Goal: Check status: Check status

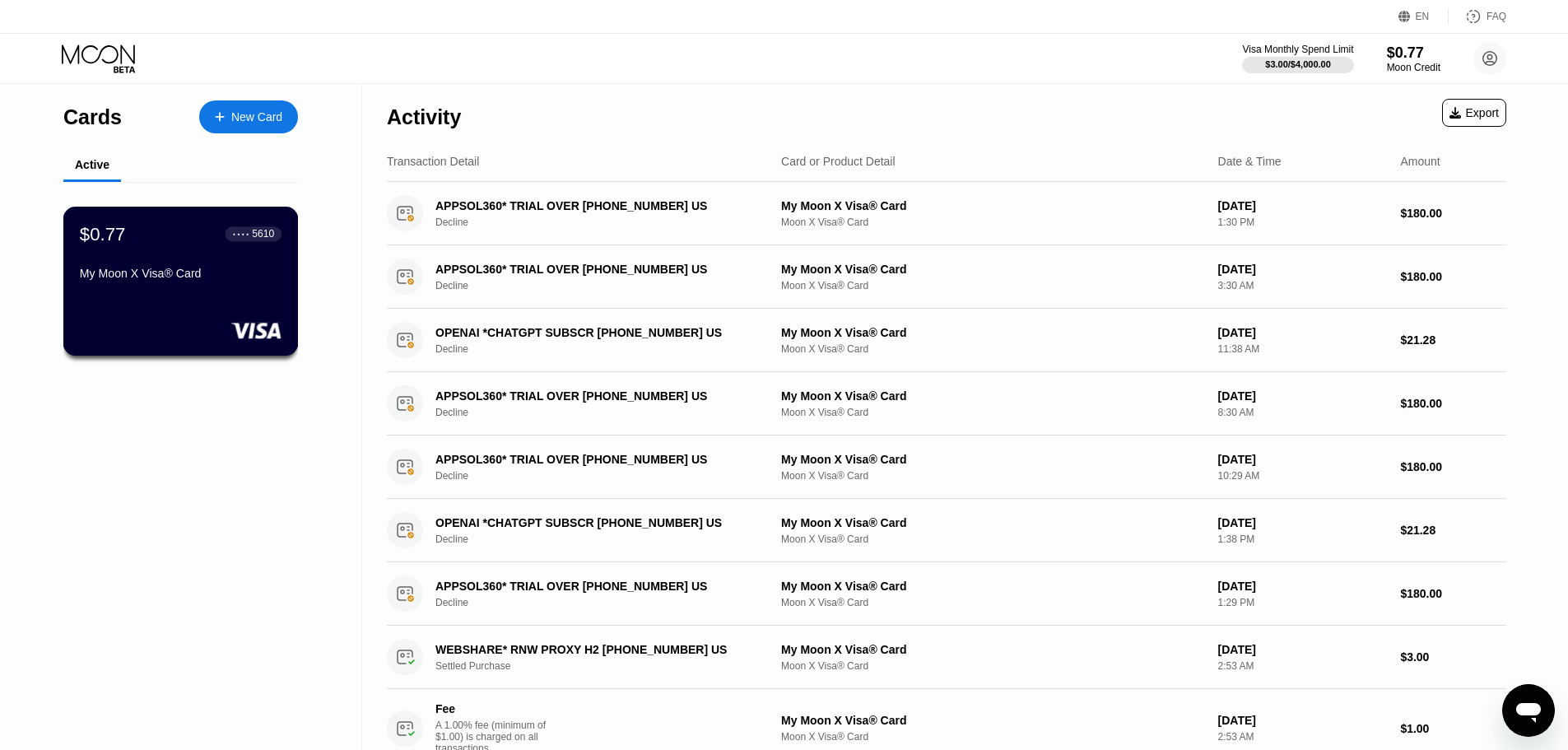
click at [207, 301] on div "$0.77 ● ● ● ● 5610 My Moon X Visa® Card" at bounding box center [181, 281] width 235 height 149
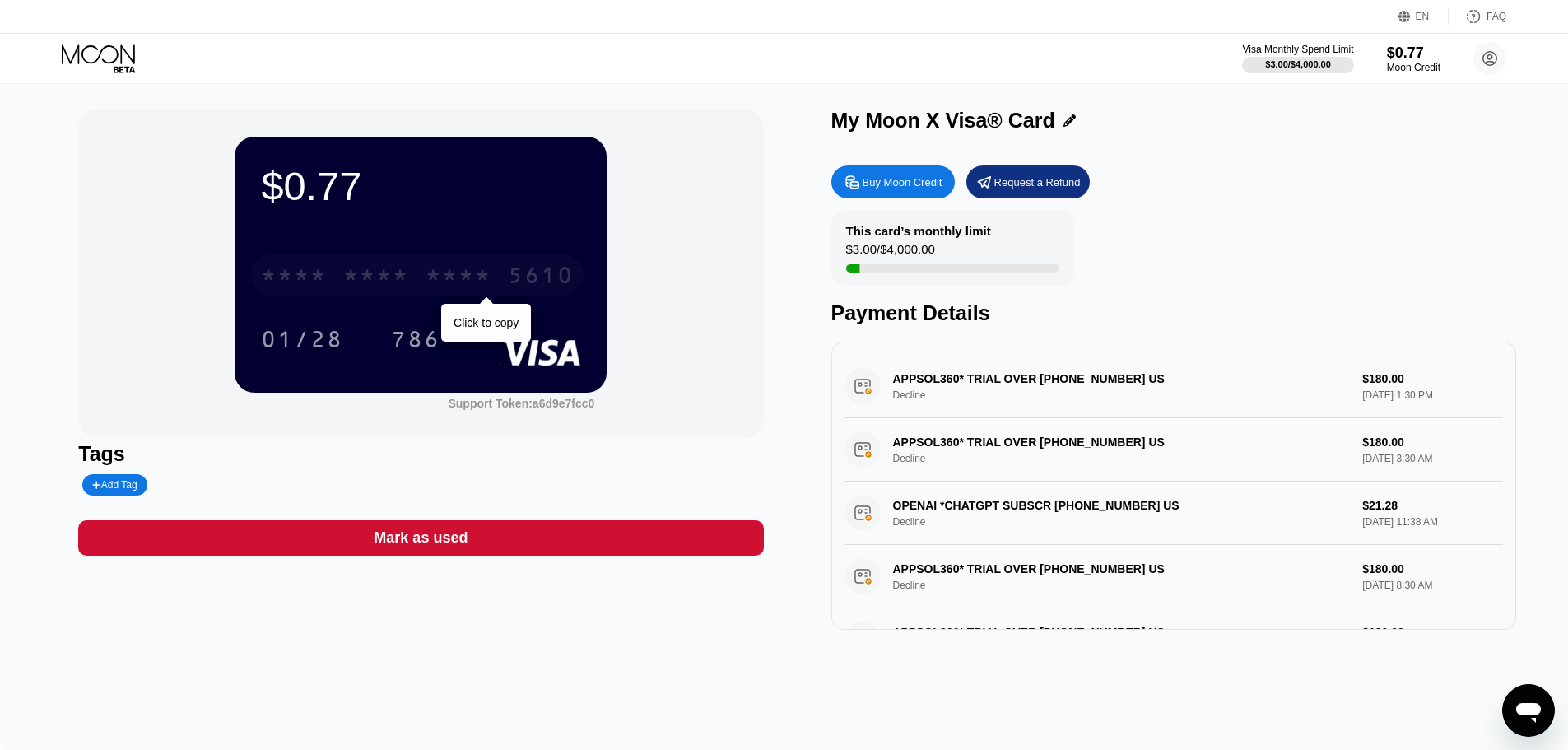
click at [447, 287] on div "* * * *" at bounding box center [458, 277] width 66 height 27
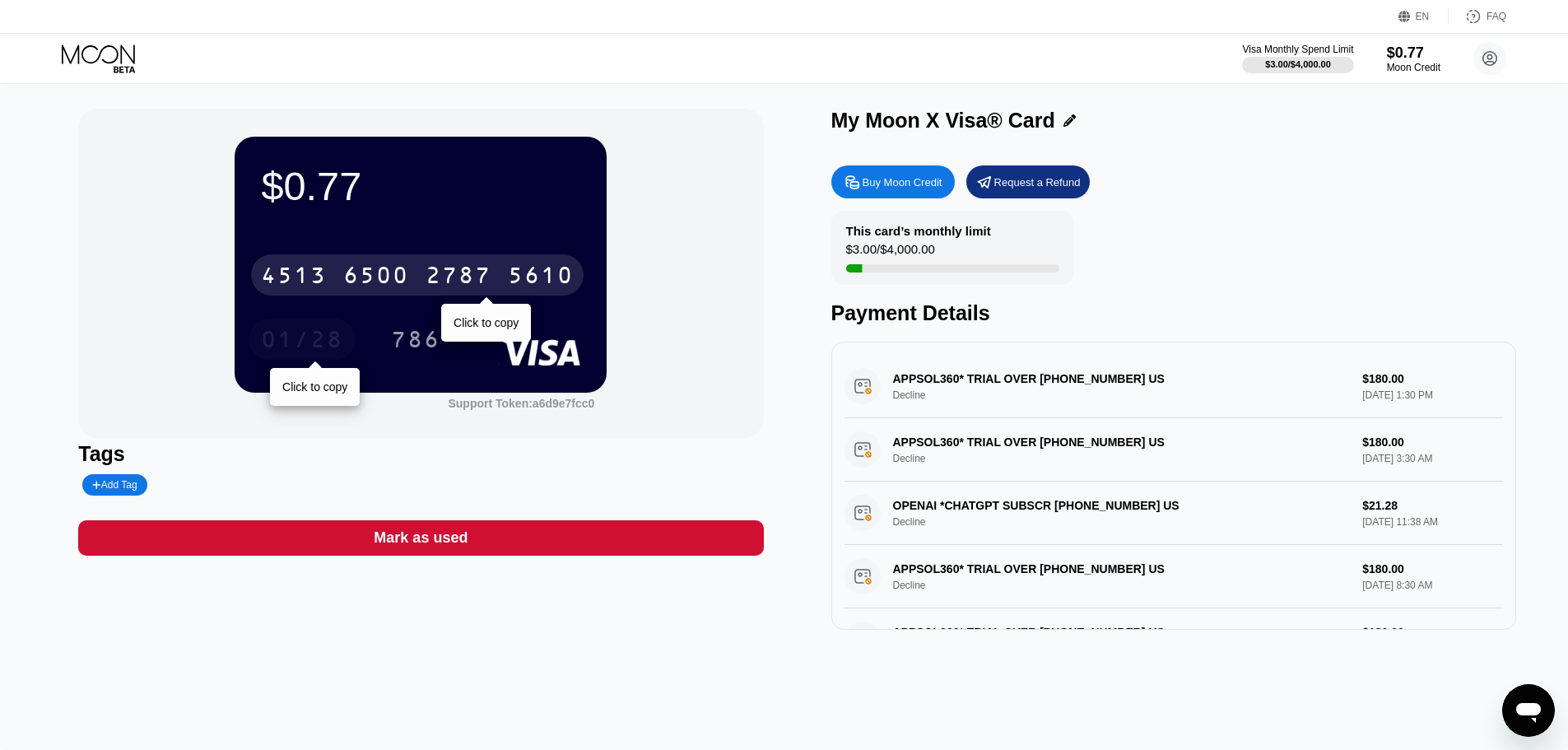
click at [340, 325] on div "01/28" at bounding box center [302, 339] width 107 height 41
click at [368, 282] on div "6500" at bounding box center [376, 277] width 66 height 27
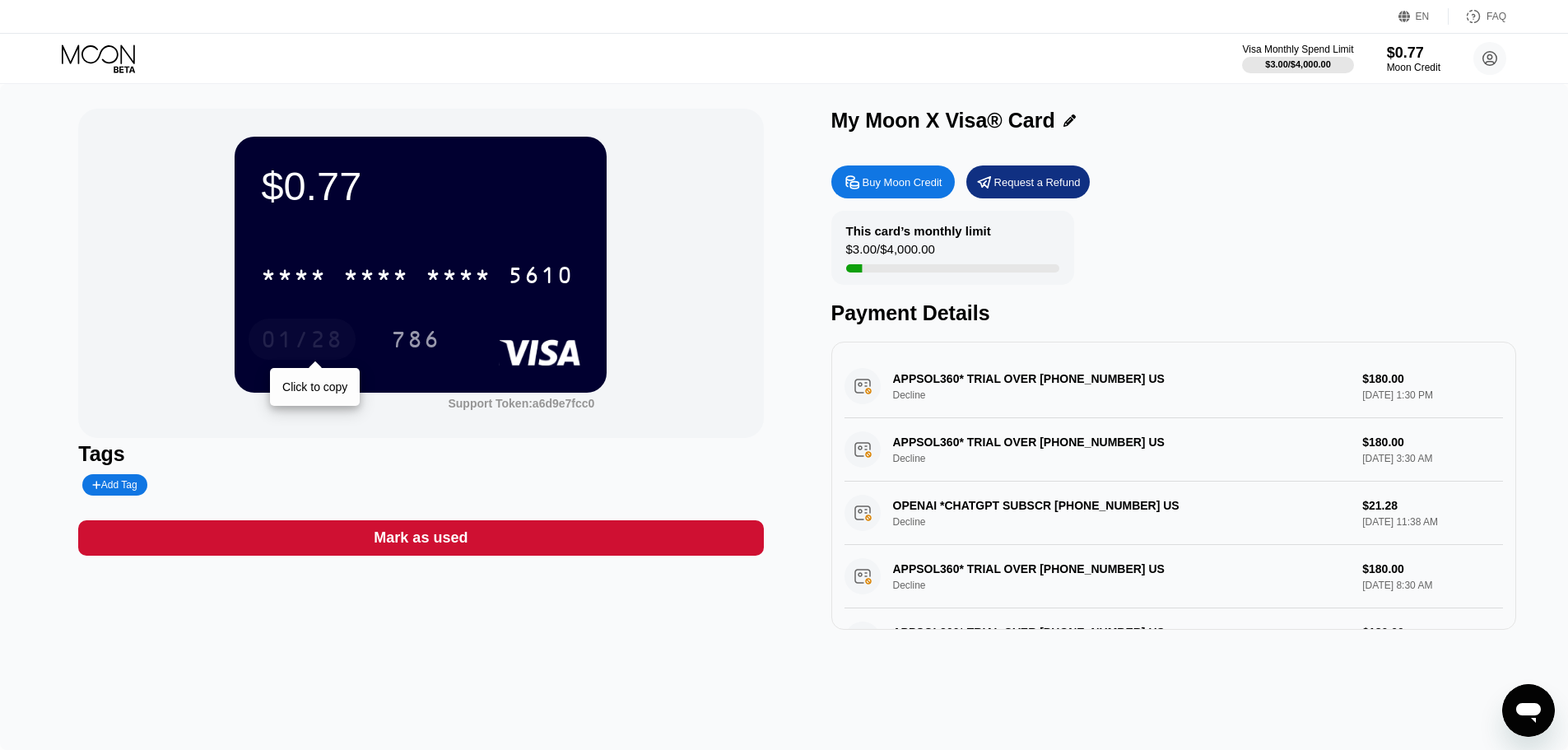
click at [309, 335] on div "01/28" at bounding box center [302, 342] width 82 height 27
